Goal: Information Seeking & Learning: Find specific fact

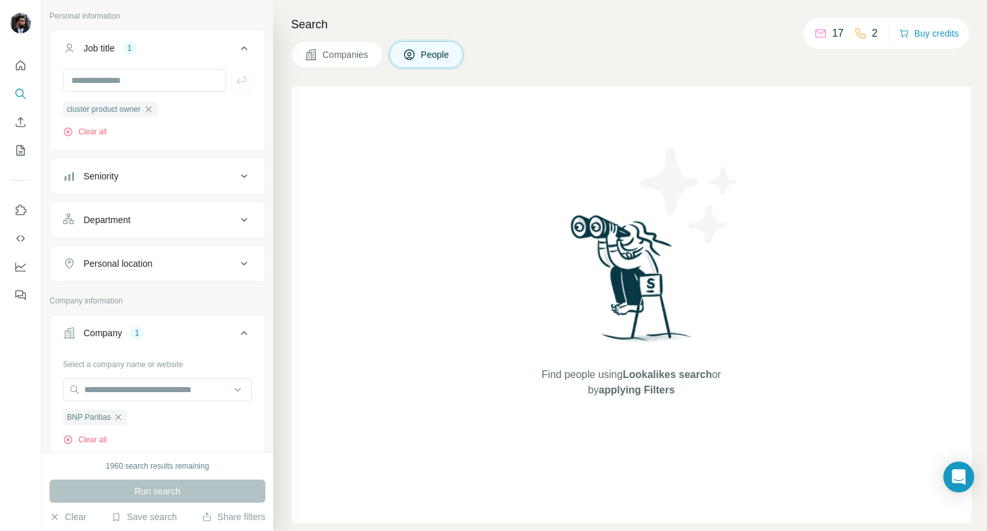
scroll to position [71, 0]
click at [121, 422] on icon "button" at bounding box center [118, 419] width 10 height 10
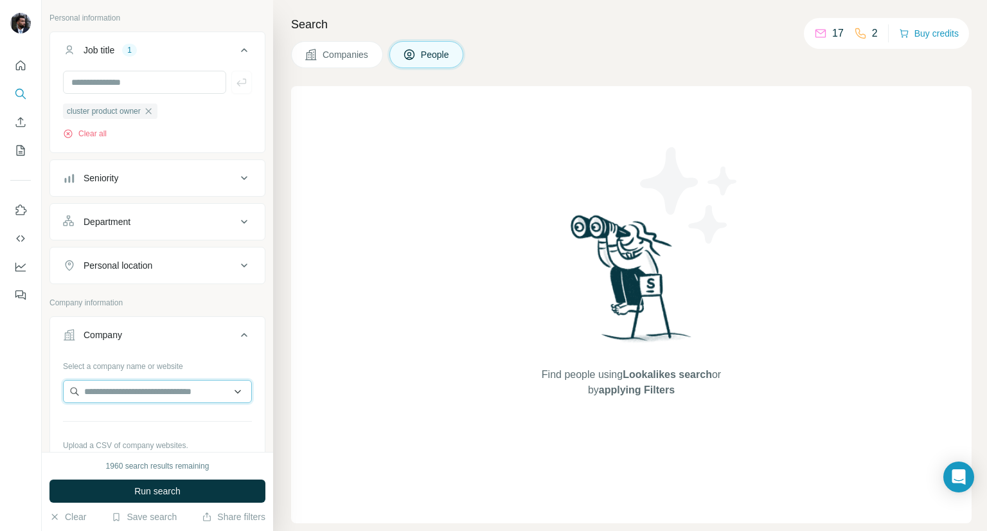
click at [120, 399] on input "text" at bounding box center [157, 391] width 189 height 23
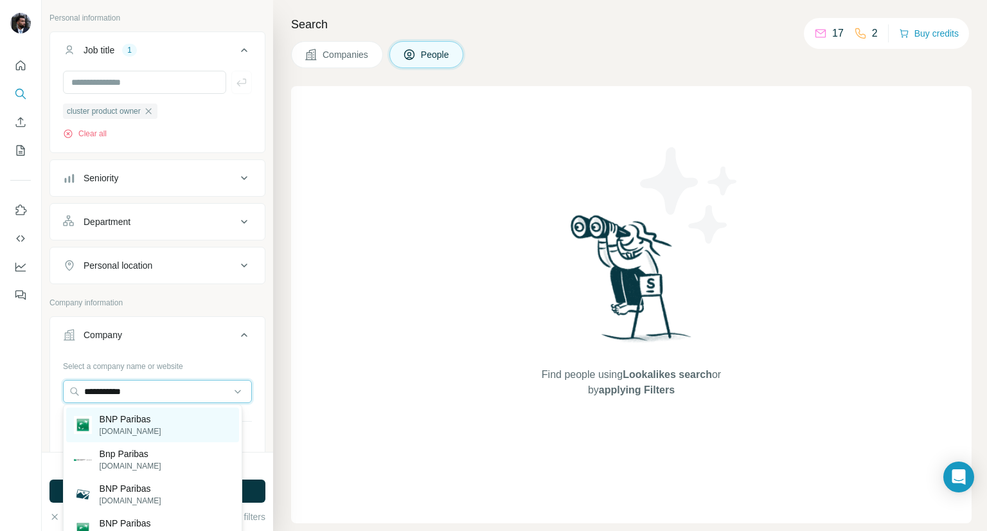
type input "**********"
click at [143, 424] on p "BNP Paribas" at bounding box center [131, 418] width 62 height 13
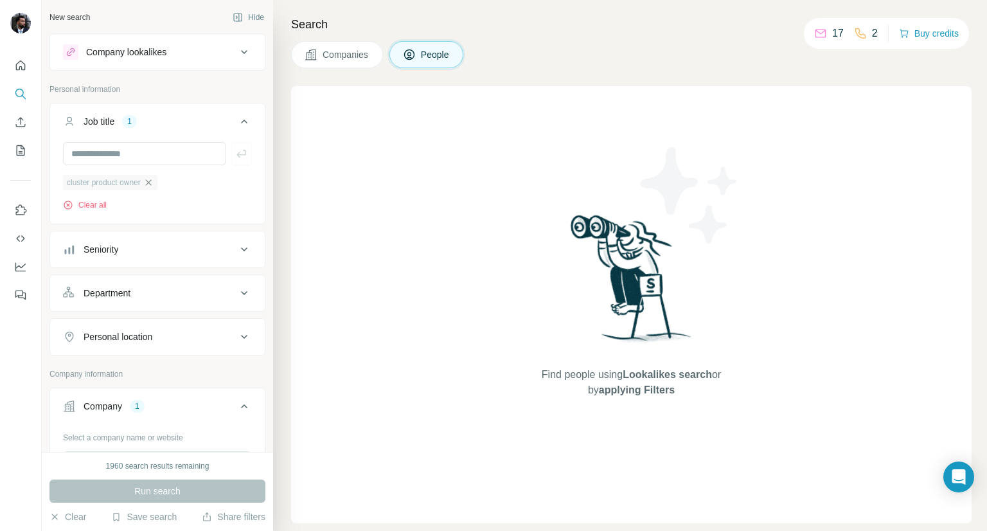
click at [154, 184] on icon "button" at bounding box center [148, 182] width 10 height 10
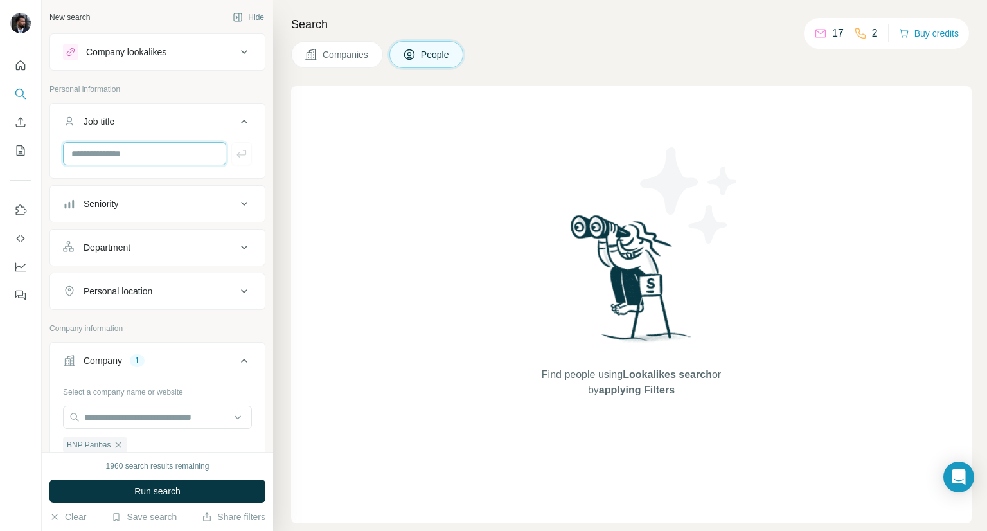
click at [136, 158] on input "text" at bounding box center [144, 153] width 163 height 23
type input "*"
type input "**********"
click at [238, 489] on button "Run search" at bounding box center [157, 490] width 216 height 23
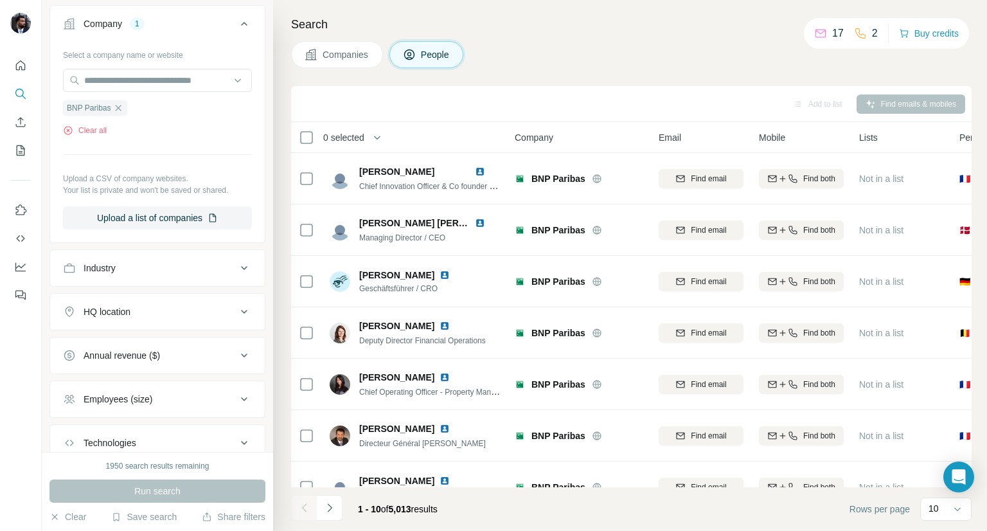
scroll to position [423, 0]
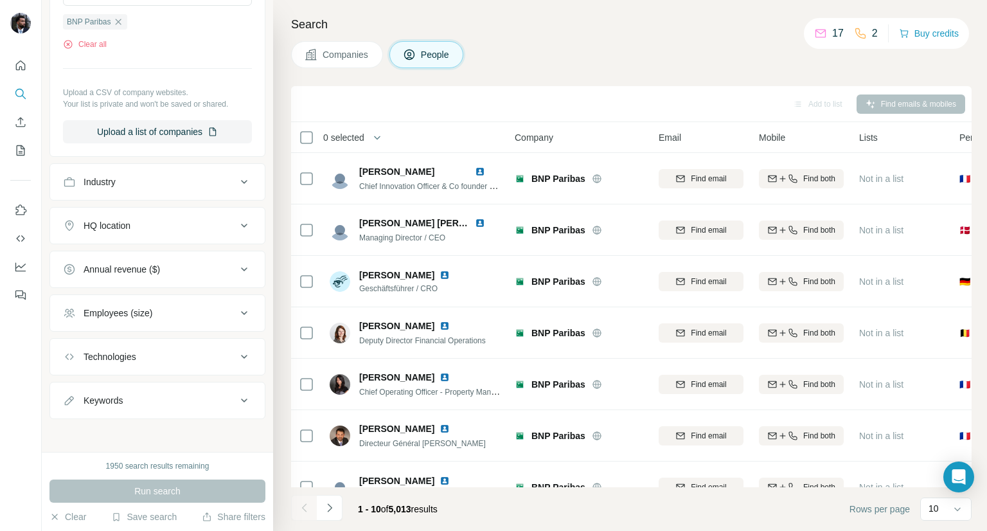
click at [172, 236] on button "HQ location" at bounding box center [157, 225] width 215 height 31
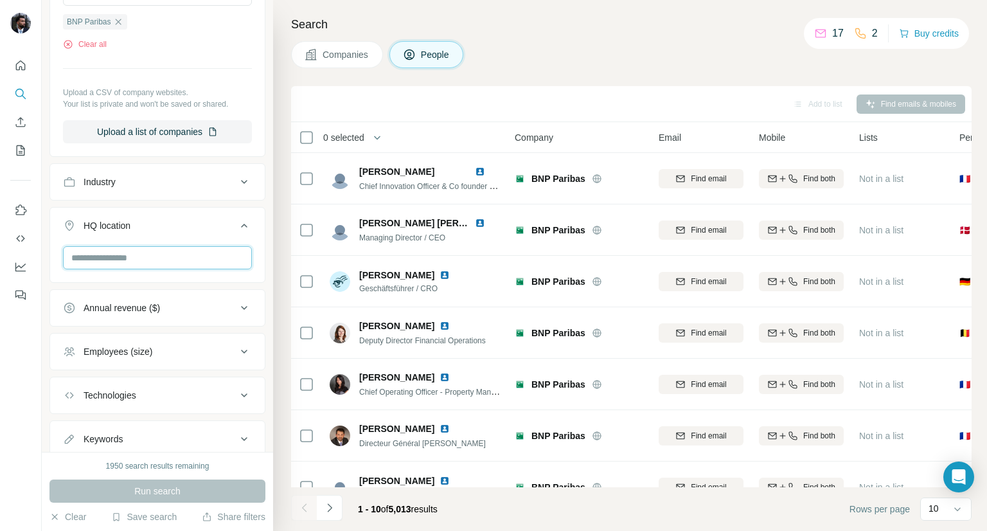
click at [177, 265] on input "text" at bounding box center [157, 257] width 189 height 23
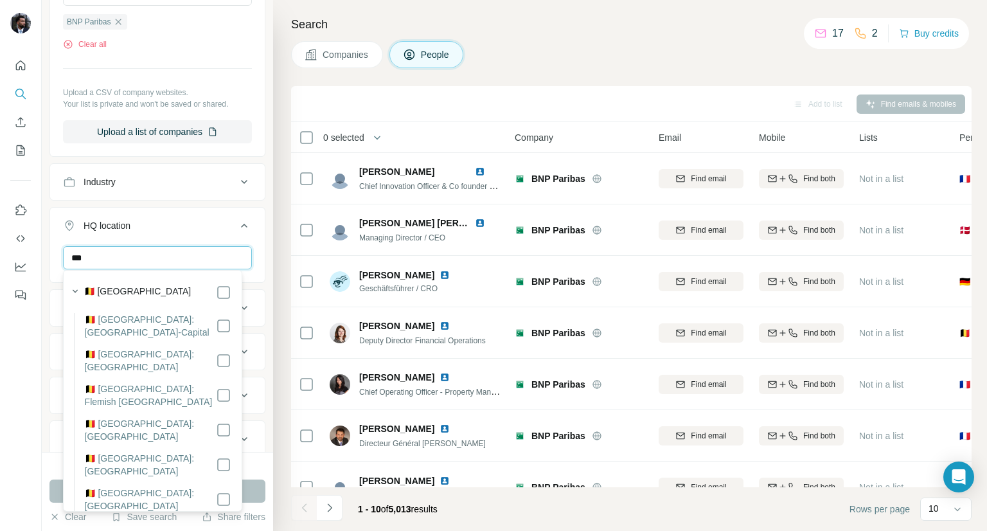
type input "***"
click at [170, 299] on div "🇧🇪 [GEOGRAPHIC_DATA]" at bounding box center [157, 292] width 147 height 15
click at [216, 296] on icon at bounding box center [223, 292] width 15 height 15
click at [41, 355] on div at bounding box center [21, 265] width 42 height 531
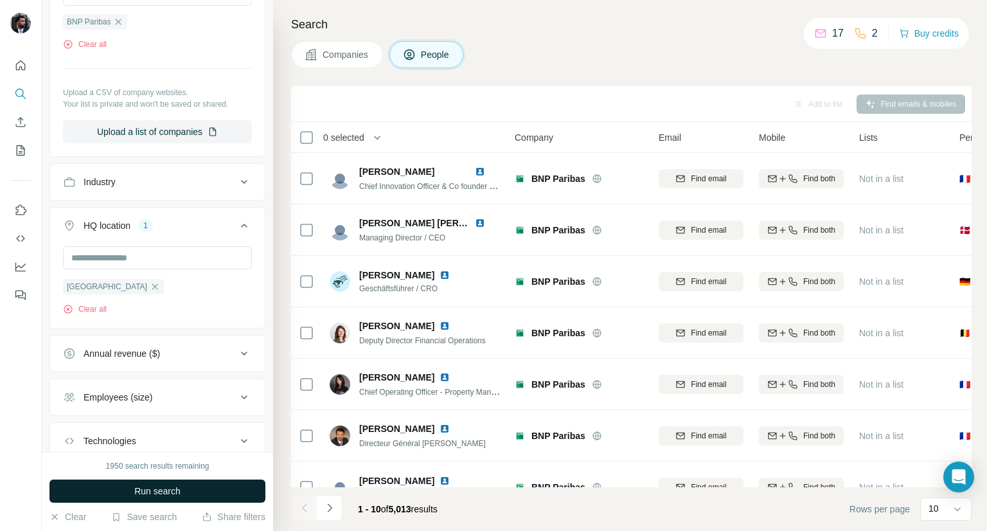
click at [175, 489] on span "Run search" at bounding box center [157, 490] width 46 height 13
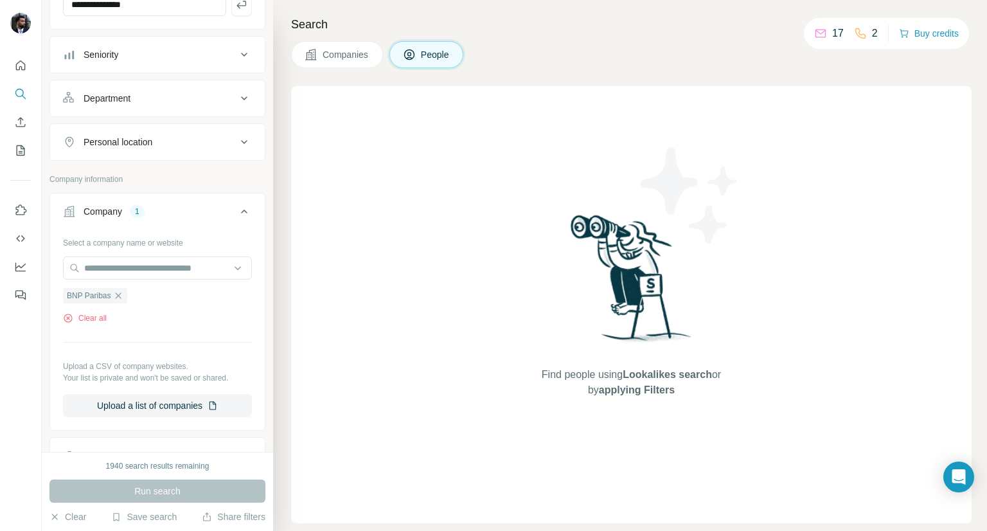
scroll to position [148, 0]
click at [149, 90] on button "Department" at bounding box center [157, 99] width 215 height 31
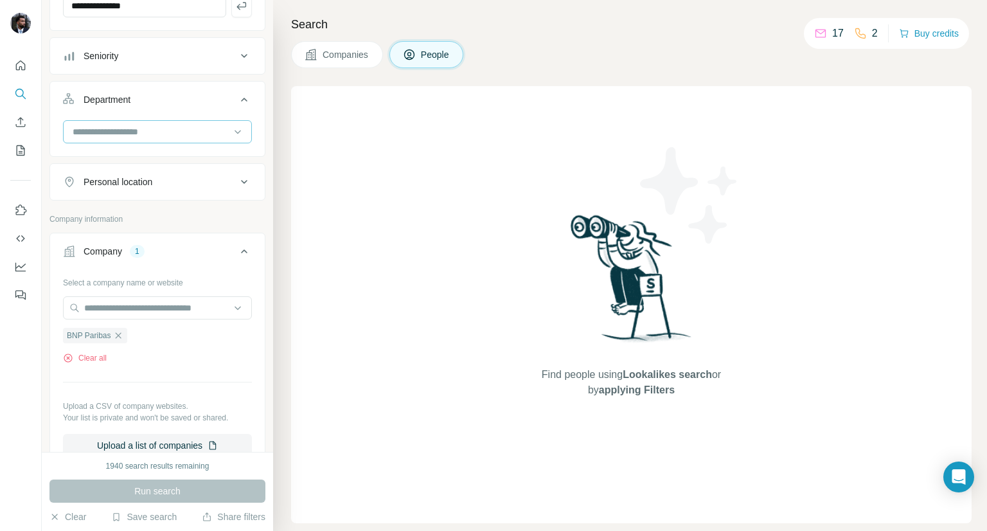
click at [154, 132] on input at bounding box center [150, 132] width 159 height 14
type input "*"
click at [276, 183] on div "Search Companies People Find people using Lookalikes search or by applying Filt…" at bounding box center [630, 265] width 714 height 531
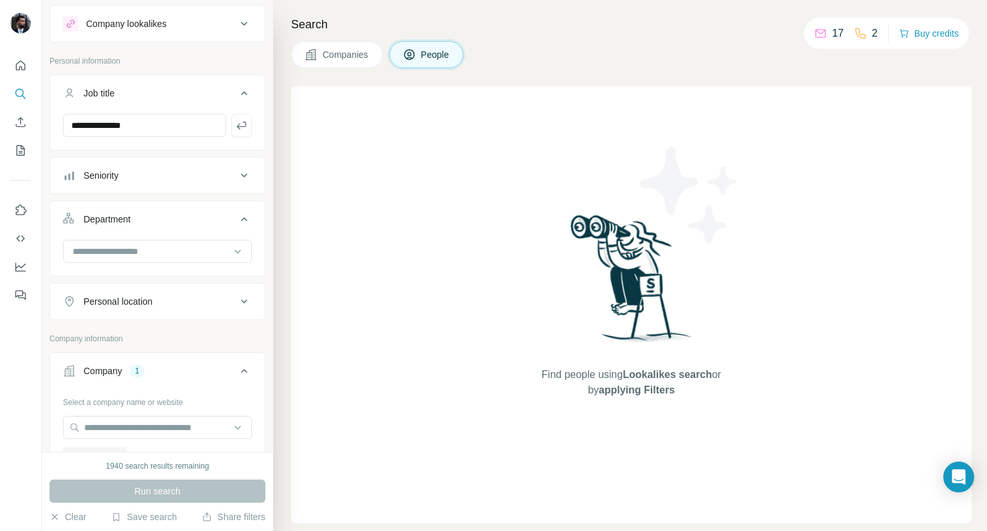
scroll to position [28, 0]
click at [188, 121] on input "**********" at bounding box center [144, 125] width 163 height 23
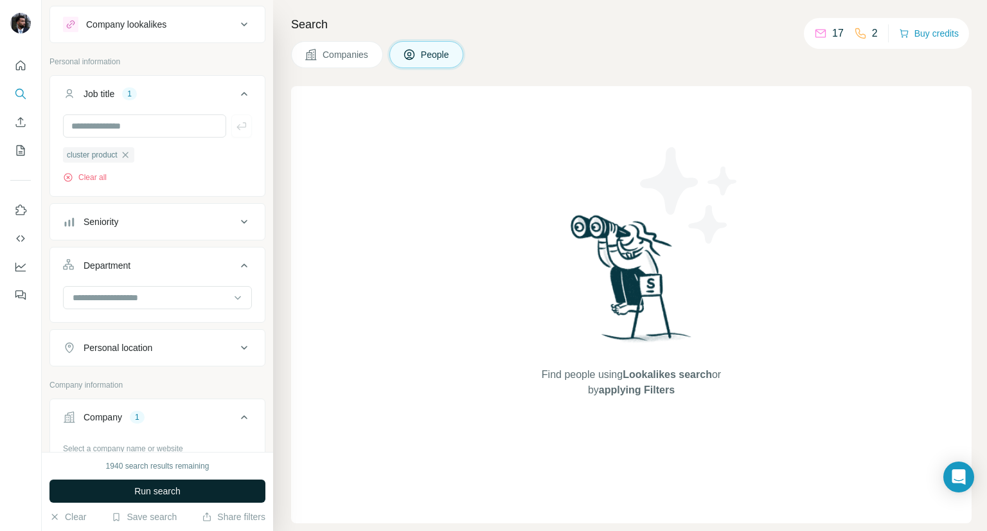
click at [220, 490] on button "Run search" at bounding box center [157, 490] width 216 height 23
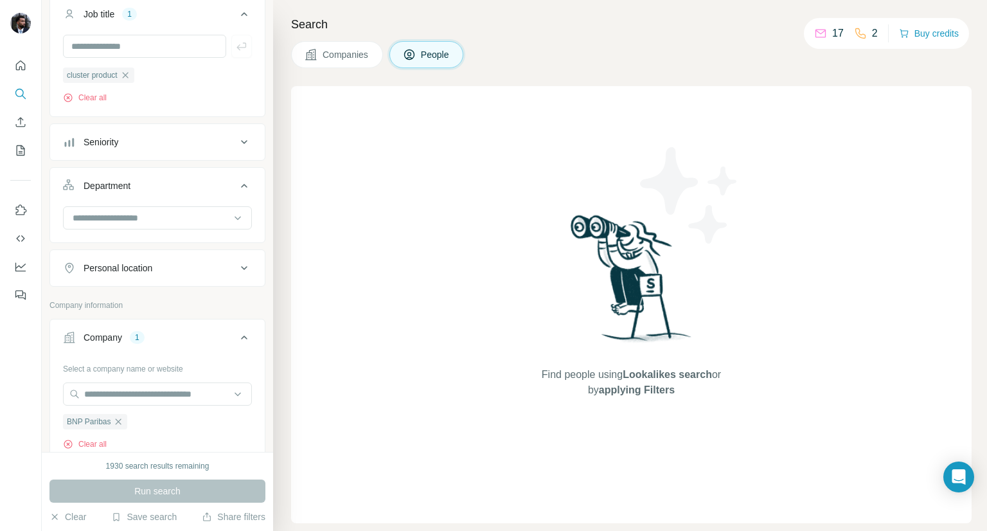
scroll to position [108, 0]
click at [128, 76] on icon "button" at bounding box center [125, 74] width 6 height 6
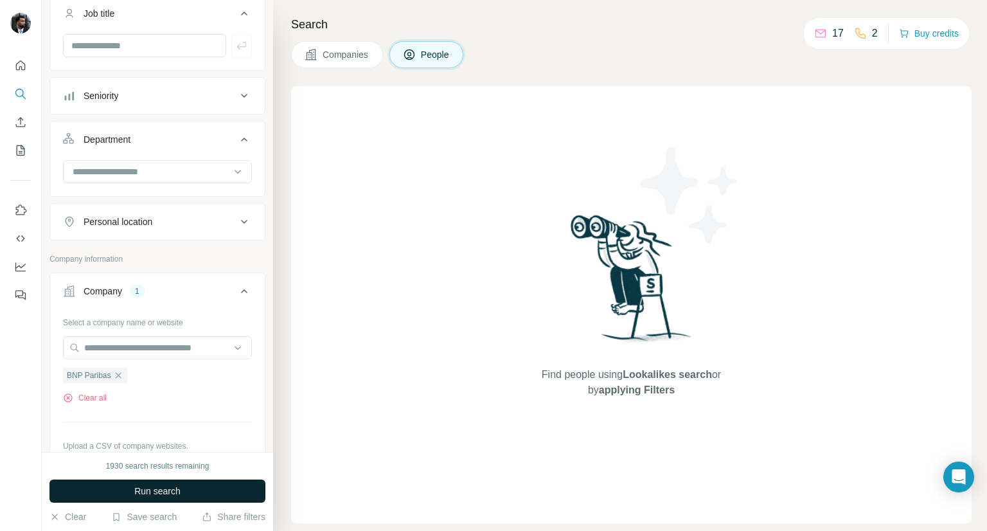
click at [200, 493] on button "Run search" at bounding box center [157, 490] width 216 height 23
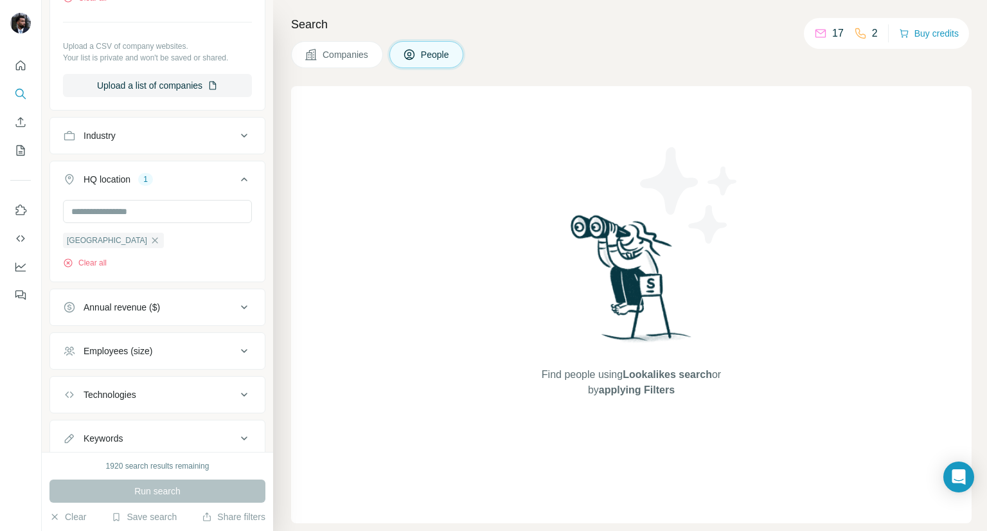
scroll to position [515, 0]
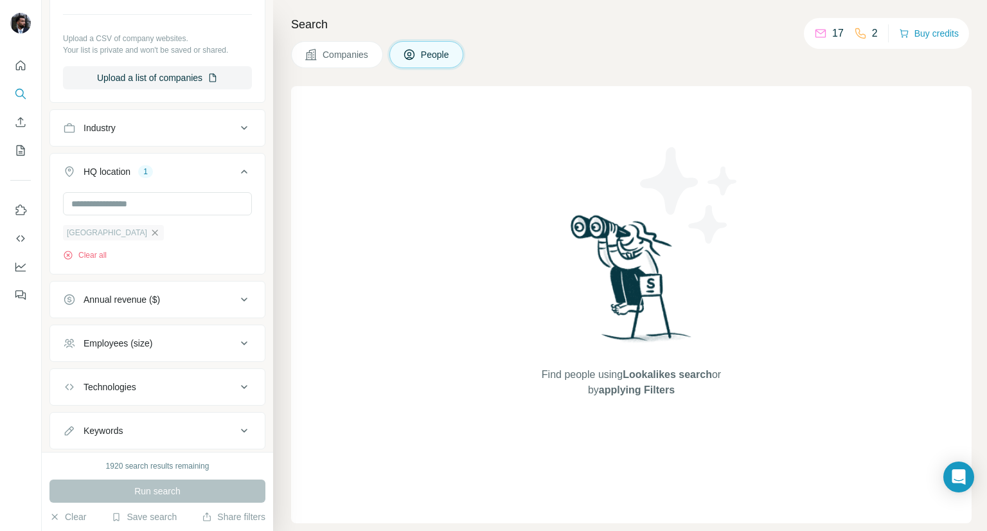
click at [150, 231] on icon "button" at bounding box center [155, 232] width 10 height 10
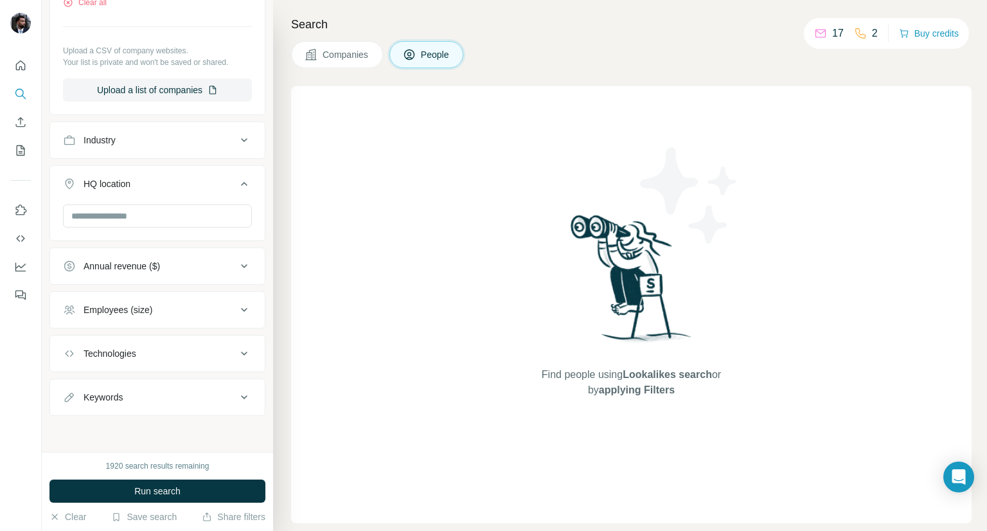
scroll to position [500, 0]
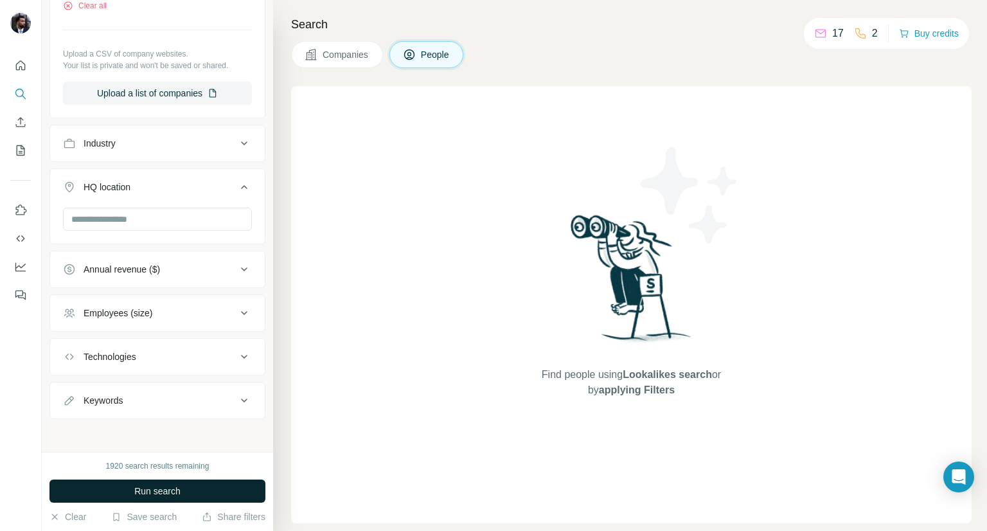
click at [172, 484] on span "Run search" at bounding box center [157, 490] width 46 height 13
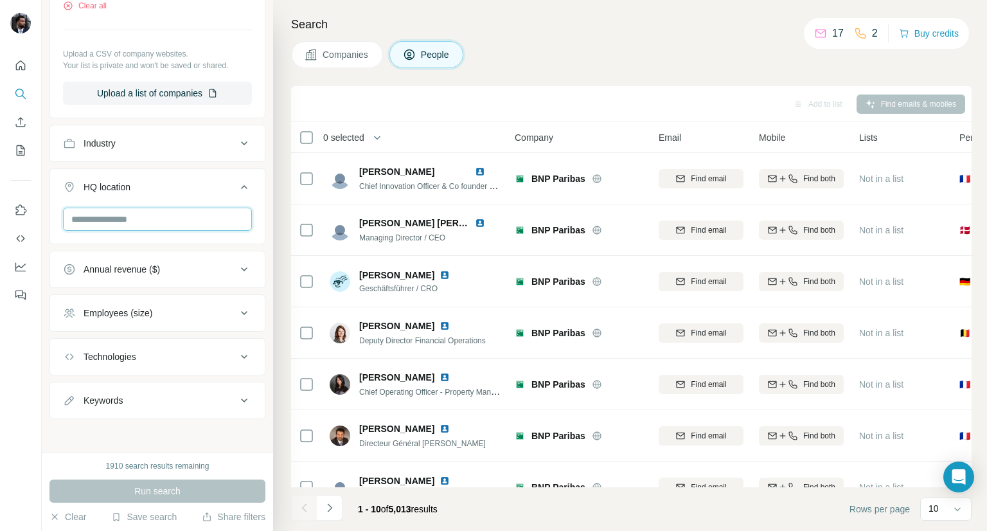
click at [145, 219] on input "text" at bounding box center [157, 218] width 189 height 23
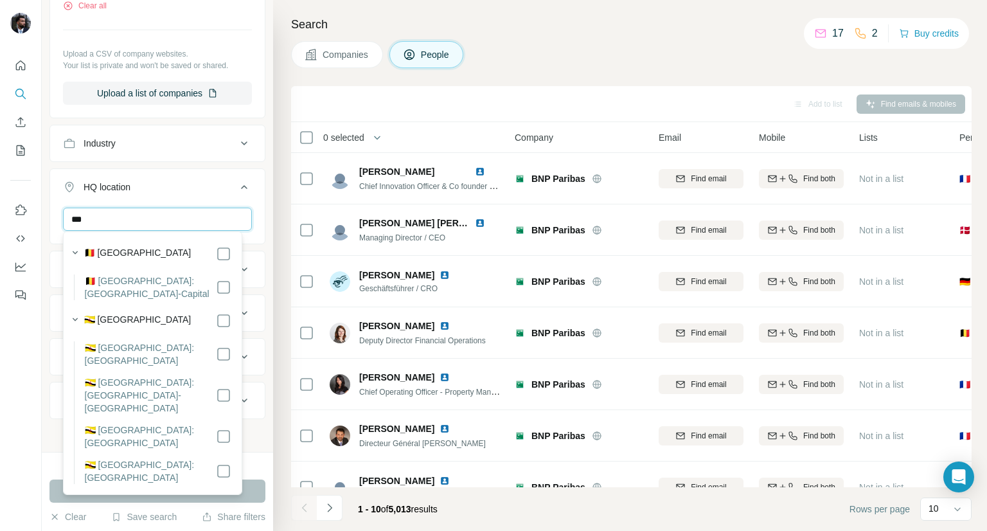
type input "***"
click at [175, 278] on label "🇧🇪 [GEOGRAPHIC_DATA]: [GEOGRAPHIC_DATA]-Capital" at bounding box center [150, 287] width 131 height 26
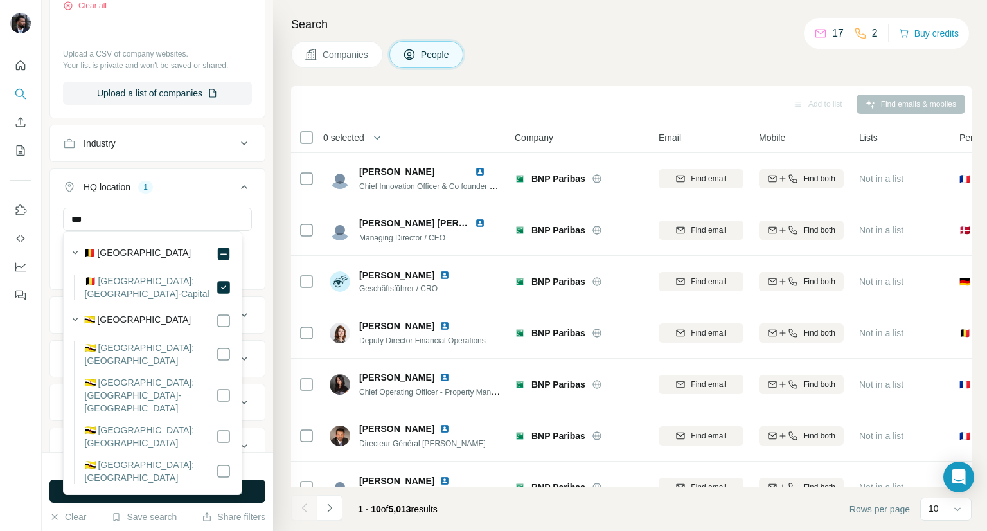
click at [59, 493] on button "Run search" at bounding box center [157, 490] width 216 height 23
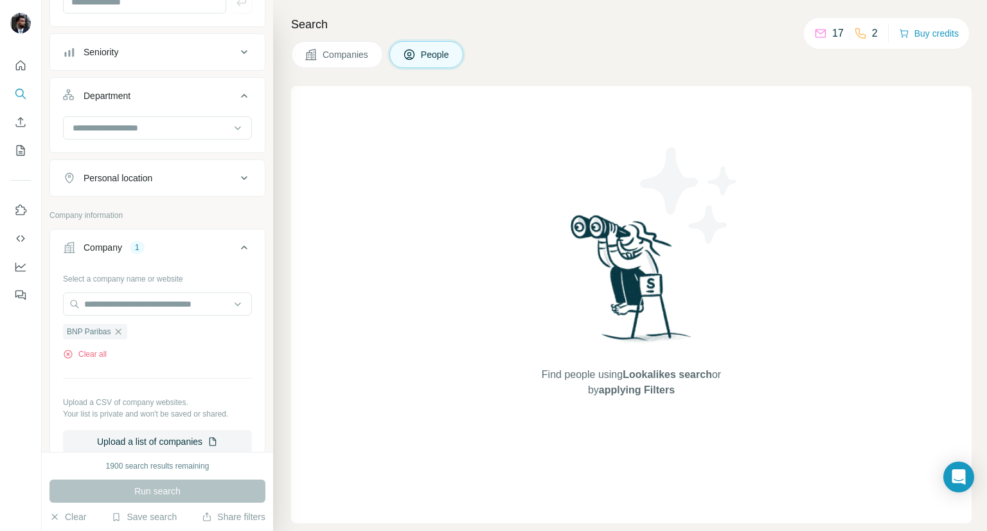
scroll to position [126, 0]
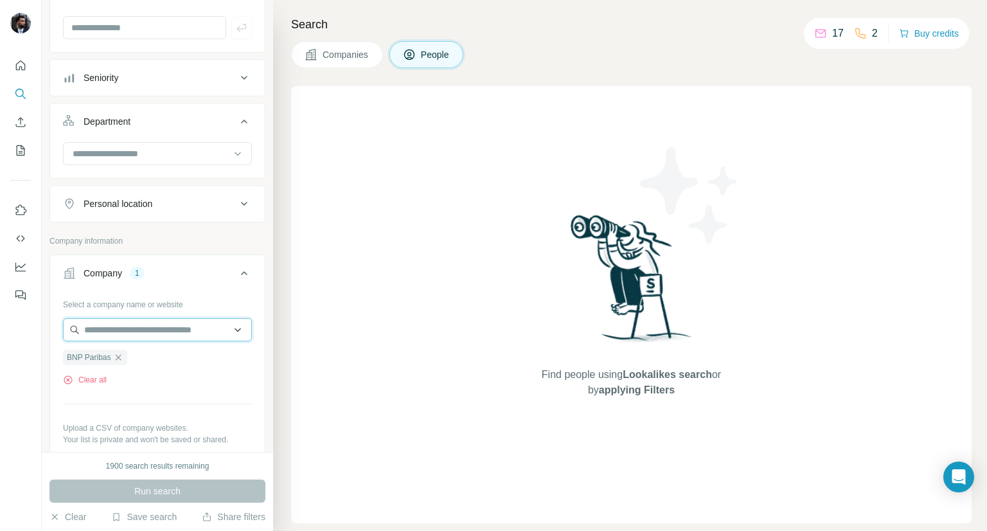
click at [126, 331] on input "text" at bounding box center [157, 329] width 189 height 23
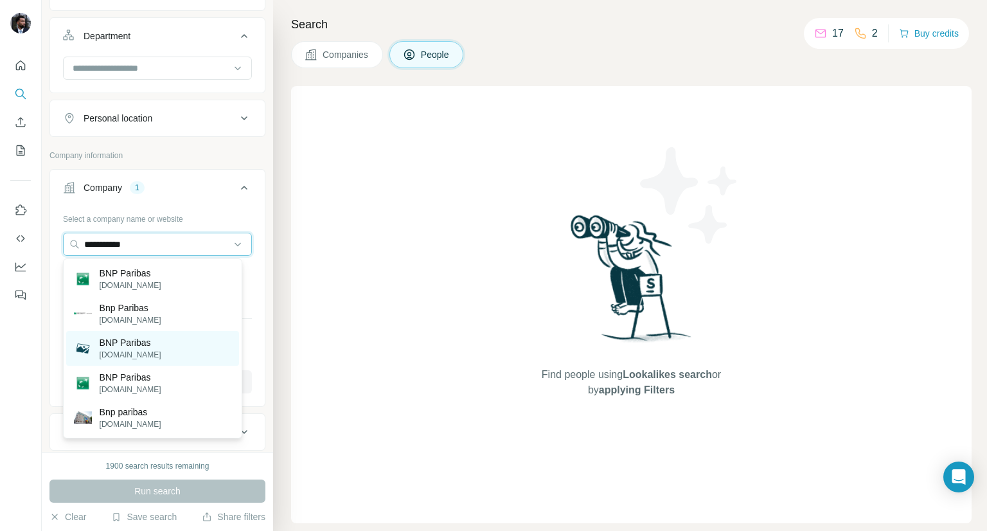
scroll to position [211, 0]
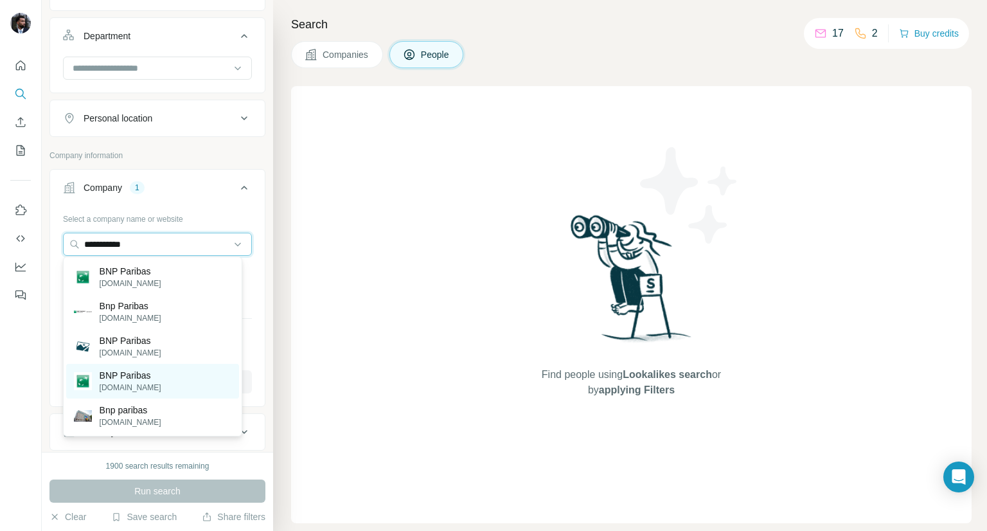
type input "**********"
click at [147, 387] on p "[DOMAIN_NAME]" at bounding box center [131, 388] width 62 height 12
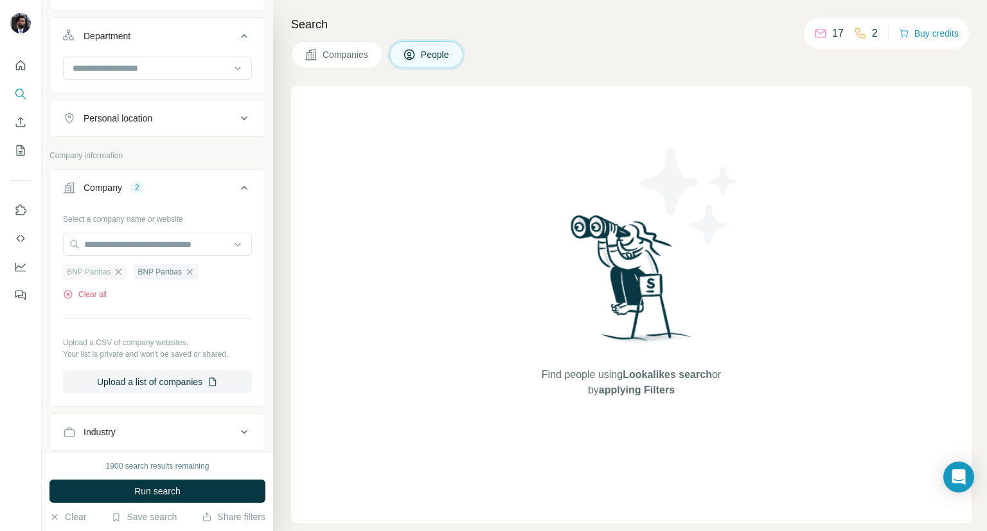
click at [121, 268] on icon "button" at bounding box center [119, 271] width 6 height 6
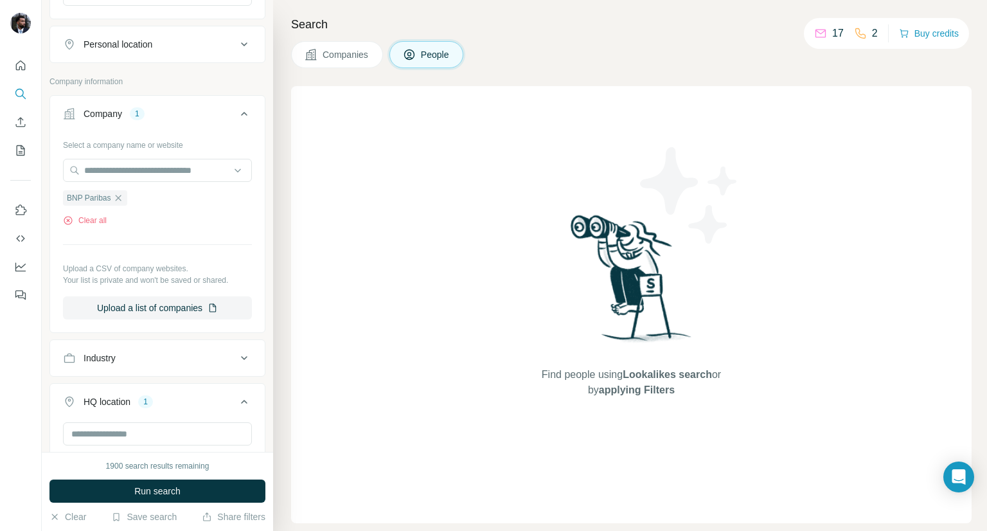
scroll to position [289, 0]
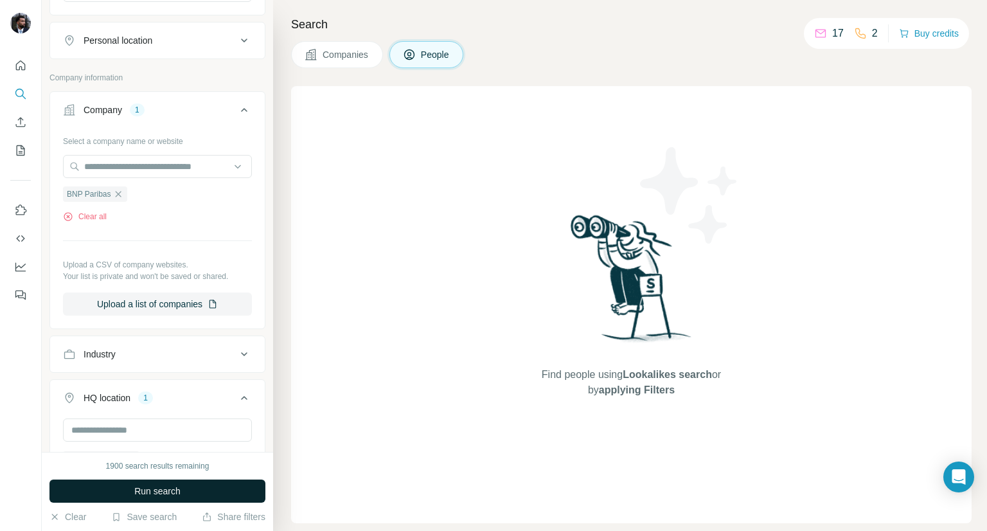
click at [176, 486] on span "Run search" at bounding box center [157, 490] width 46 height 13
